Goal: Find specific page/section

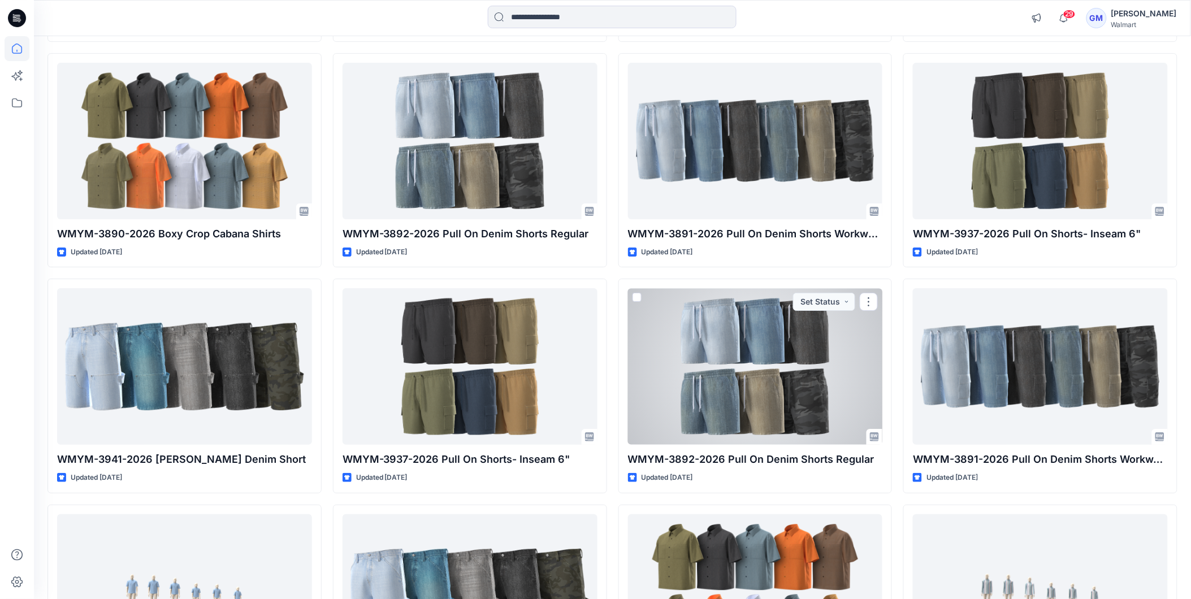
scroll to position [2691, 0]
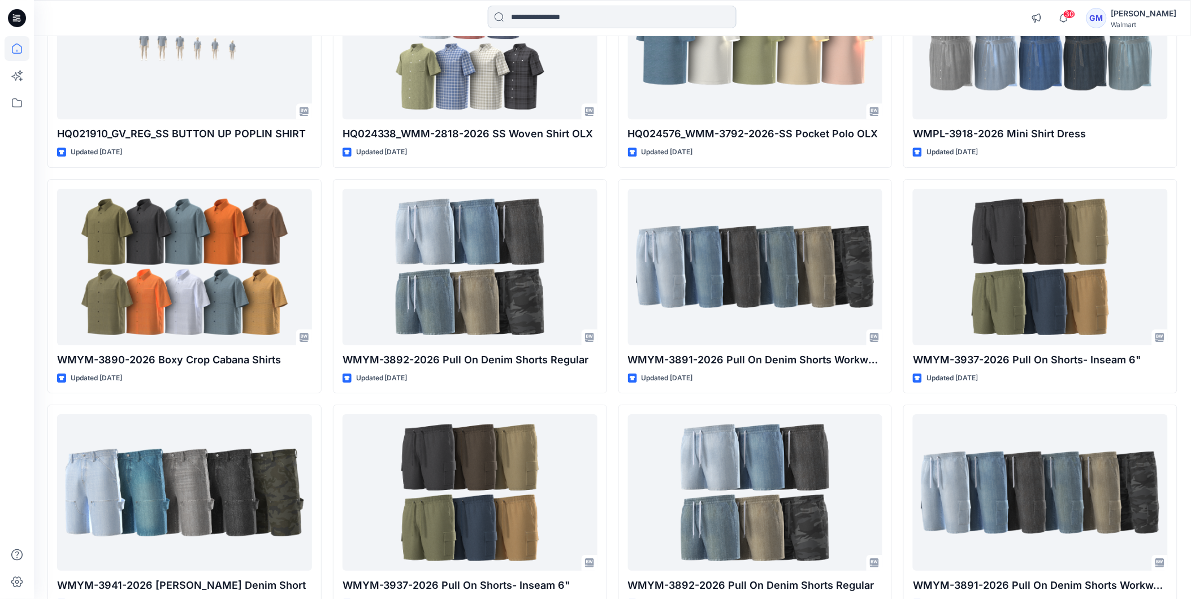
click at [620, 10] on input at bounding box center [612, 17] width 249 height 23
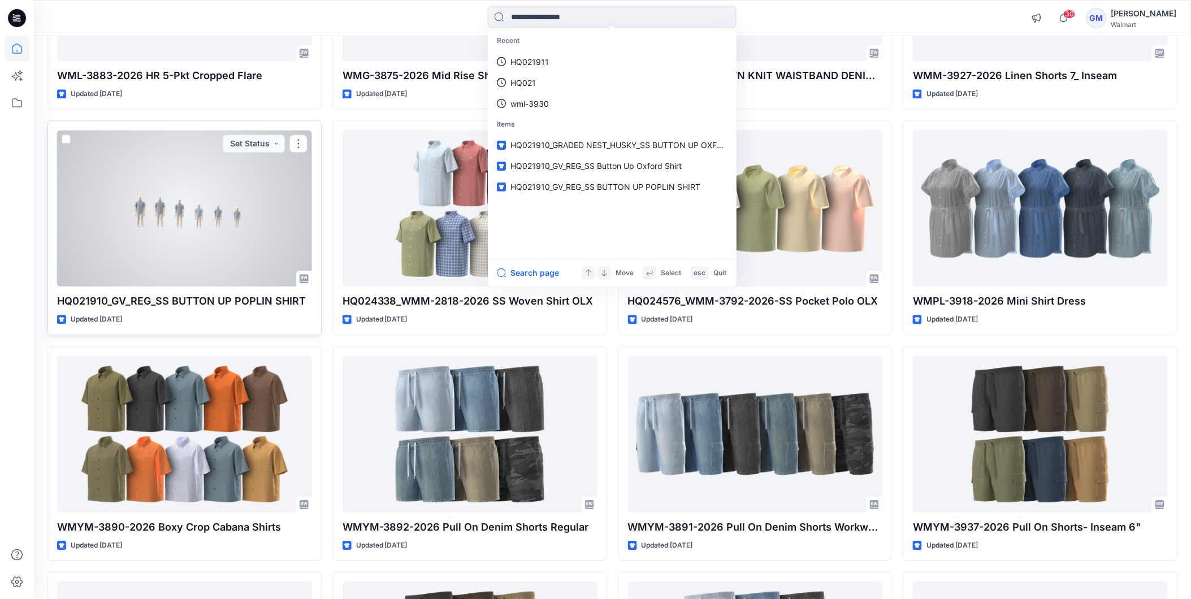
scroll to position [2502, 0]
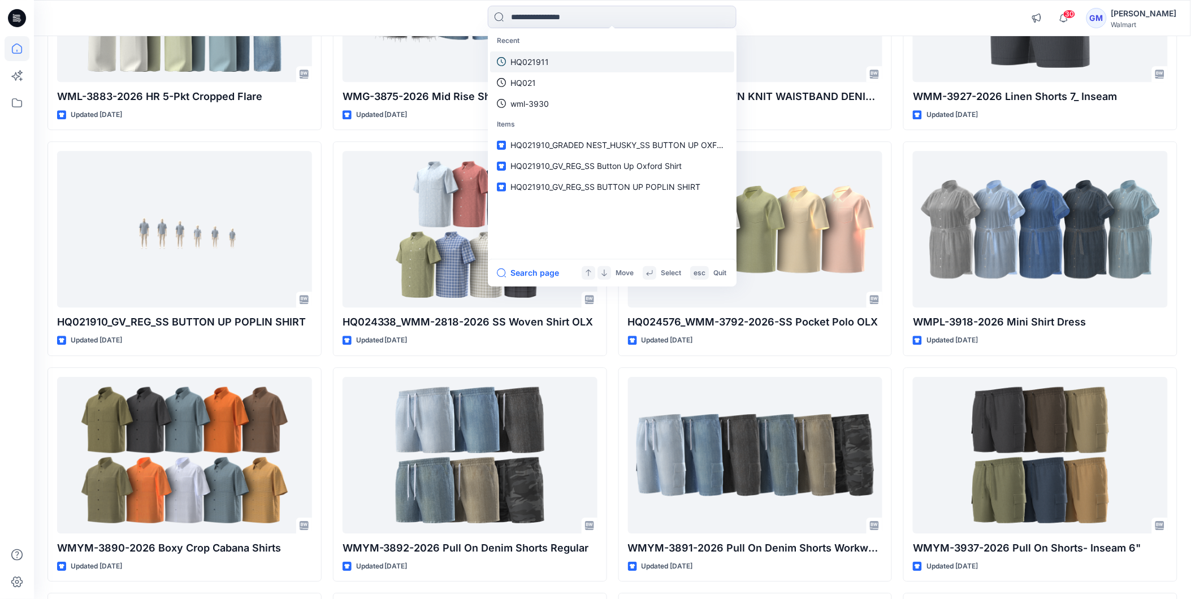
click at [539, 58] on p "HQ021911" at bounding box center [530, 62] width 38 height 12
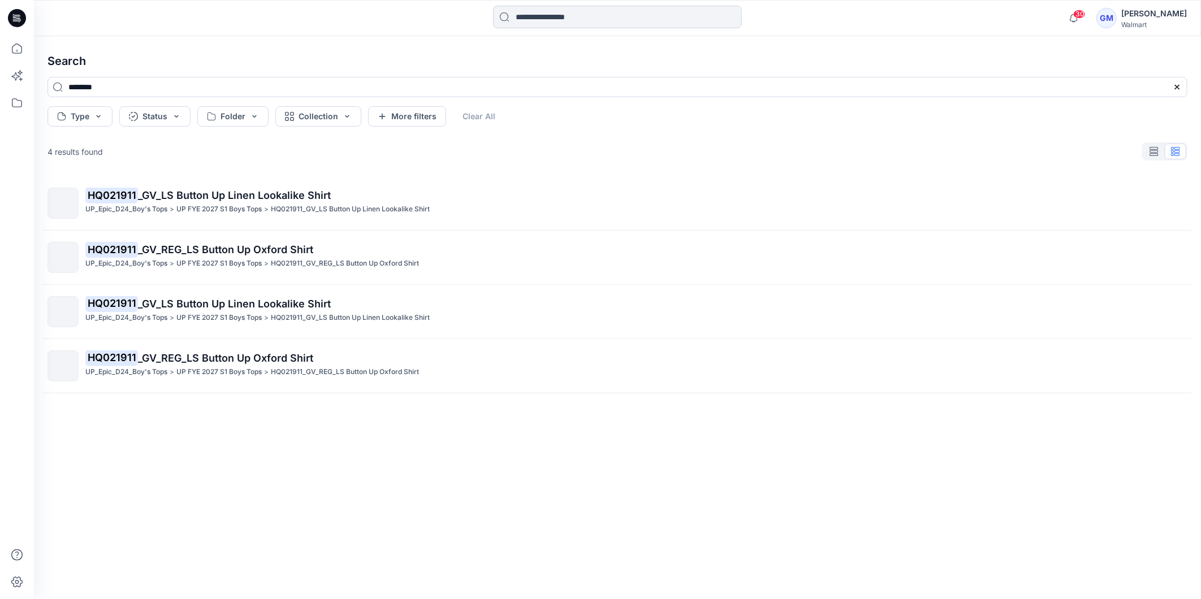
click at [560, 21] on input at bounding box center [617, 17] width 249 height 23
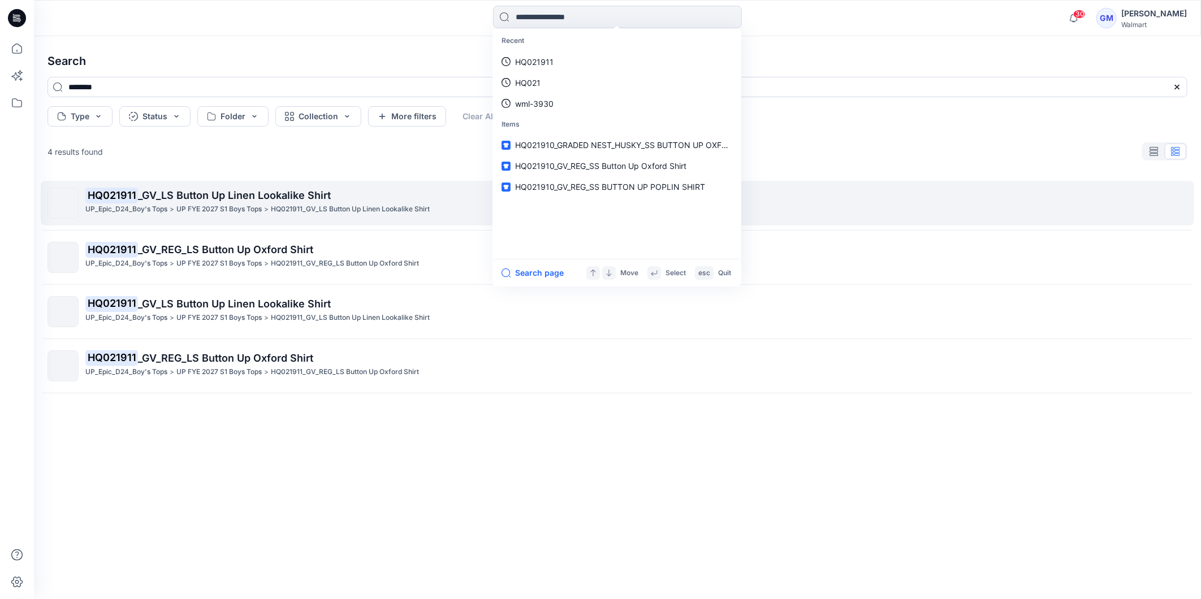
click at [273, 205] on p "HQ021911_GV_LS Button Up Linen Lookalike Shirt" at bounding box center [350, 210] width 159 height 12
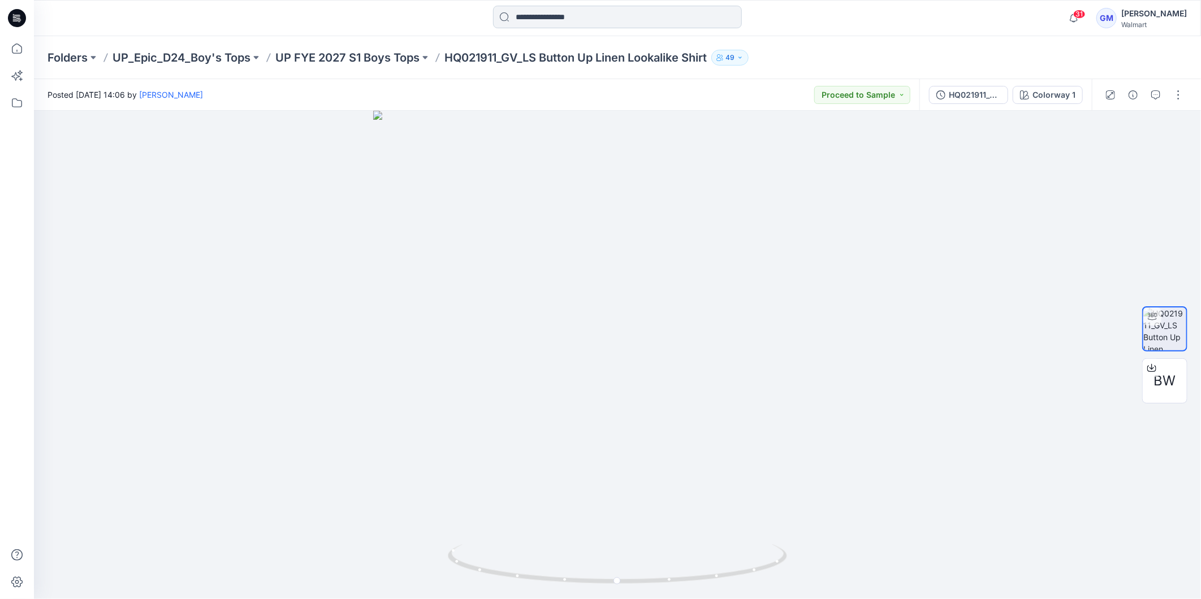
click at [584, 14] on input at bounding box center [617, 17] width 249 height 23
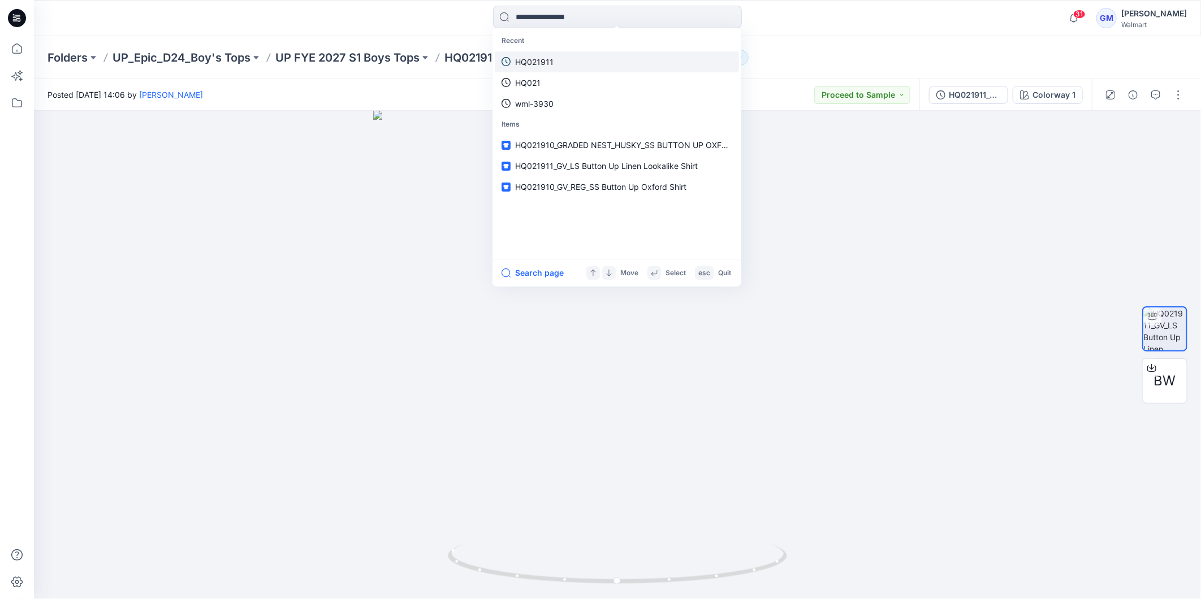
click at [547, 61] on p "HQ021911" at bounding box center [534, 62] width 38 height 12
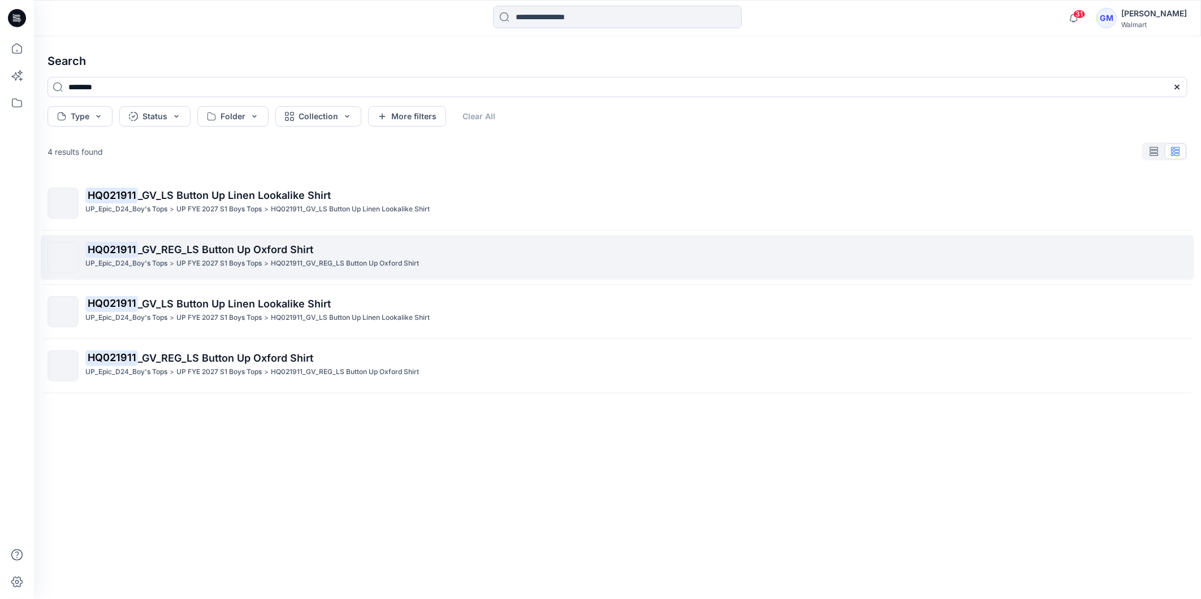
click at [241, 253] on span "_GV_REG_LS Button Up Oxford Shirt" at bounding box center [225, 250] width 175 height 12
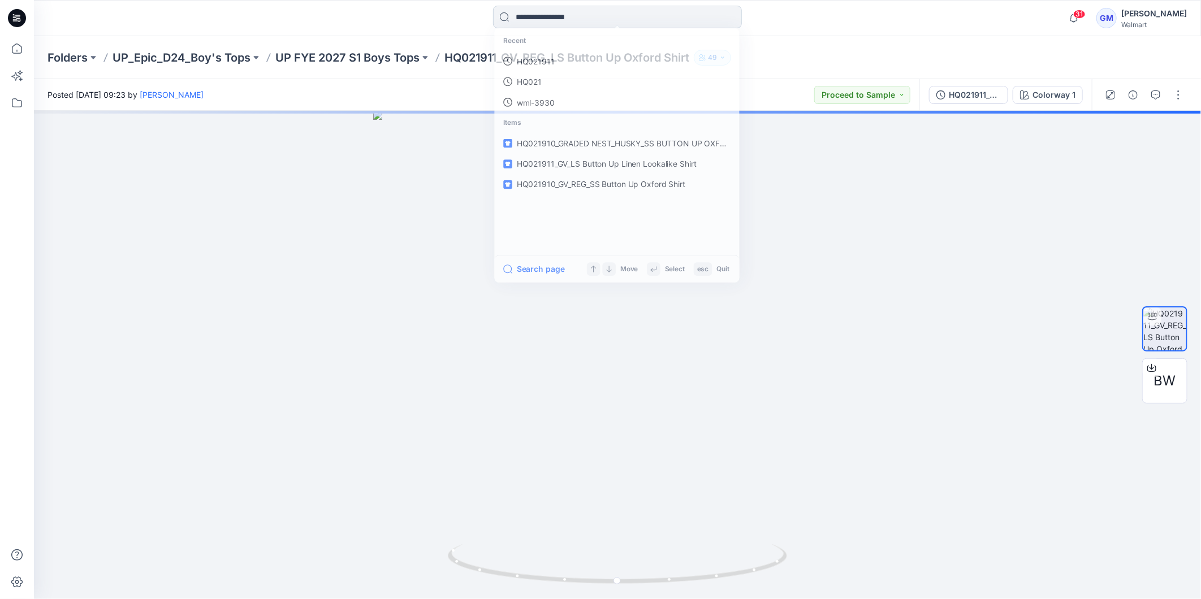
click at [593, 16] on input at bounding box center [617, 17] width 249 height 23
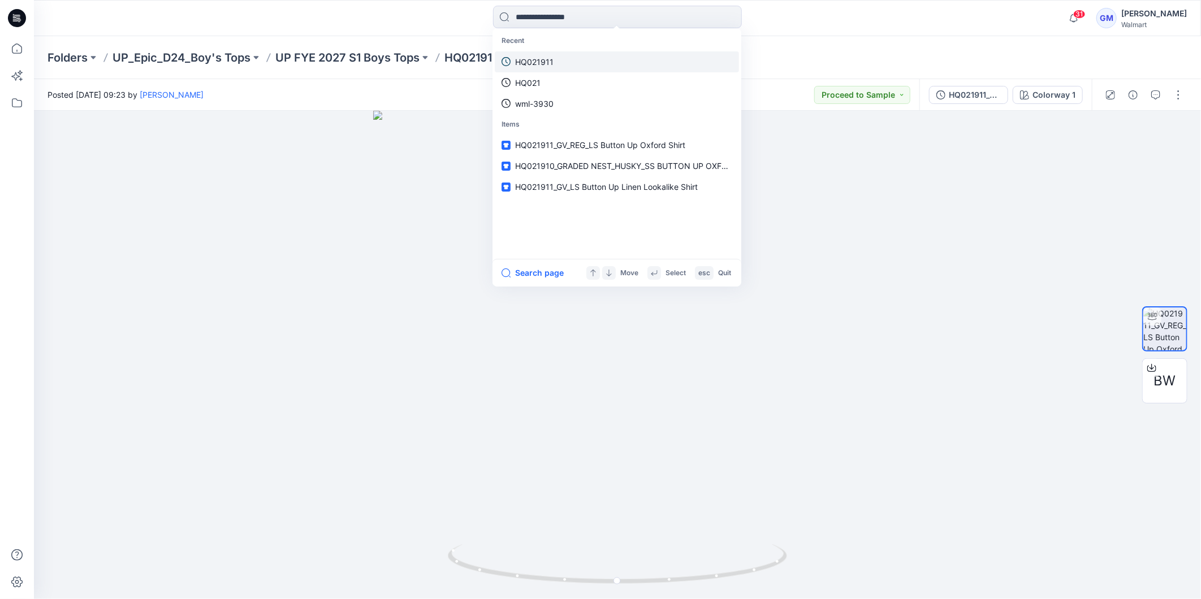
click at [544, 64] on p "HQ021911" at bounding box center [534, 62] width 38 height 12
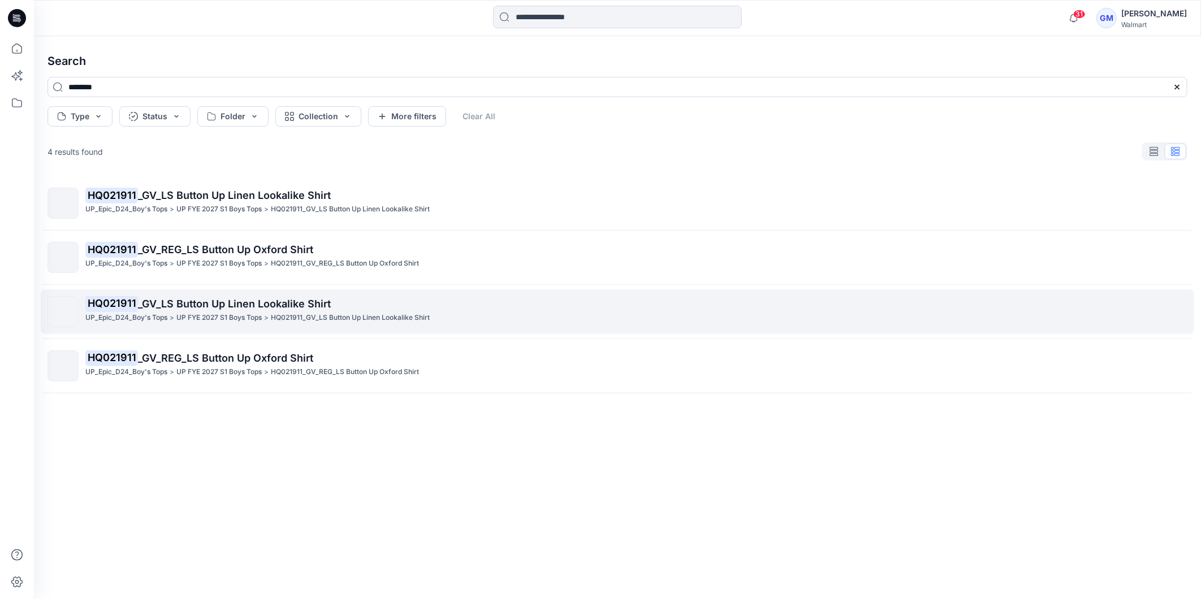
click at [189, 317] on p "UP FYE 2027 S1 Boys Tops" at bounding box center [218, 318] width 85 height 12
